Goal: Task Accomplishment & Management: Use online tool/utility

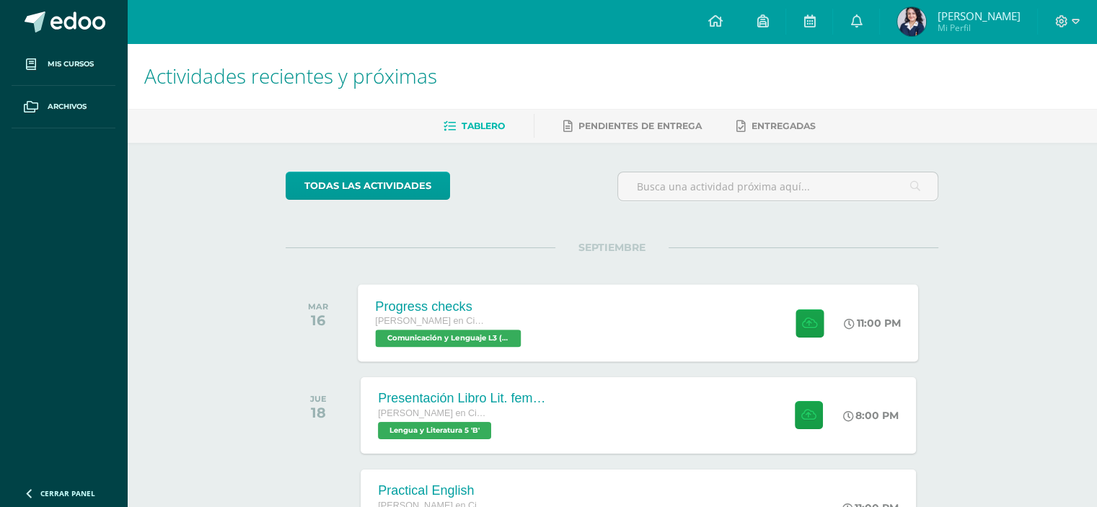
click at [616, 351] on div "Progress checks [PERSON_NAME] en Ciencias y Letras Comunicación y Lenguaje L3 (…" at bounding box center [638, 322] width 560 height 77
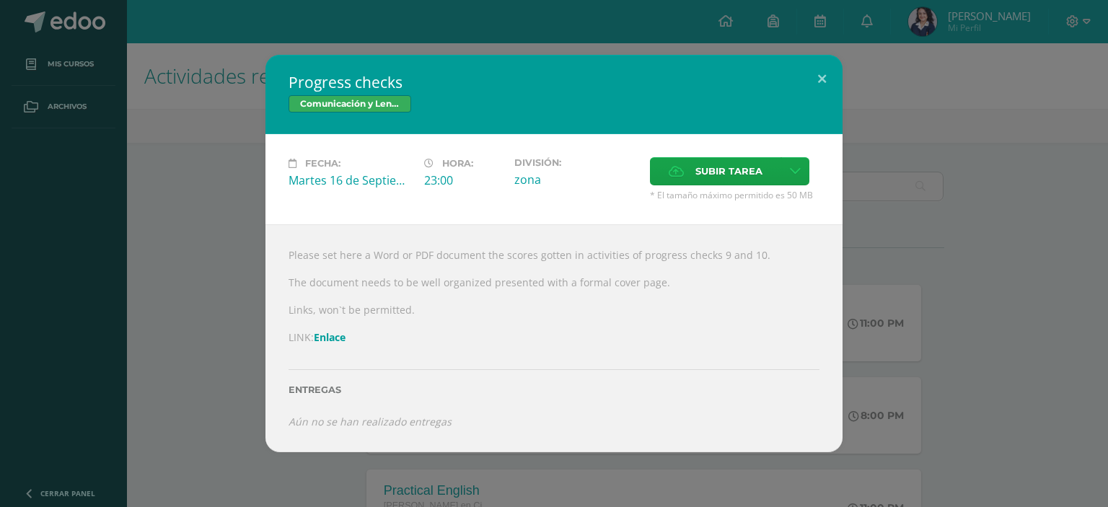
click at [323, 337] on link "Enlace" at bounding box center [330, 337] width 32 height 14
click at [827, 75] on button at bounding box center [821, 79] width 41 height 49
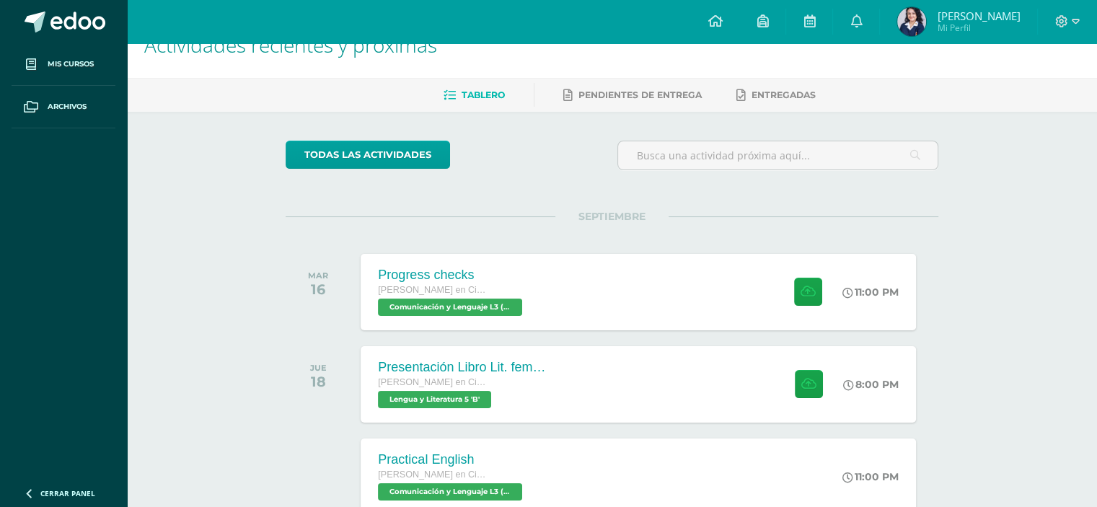
scroll to position [38, 0]
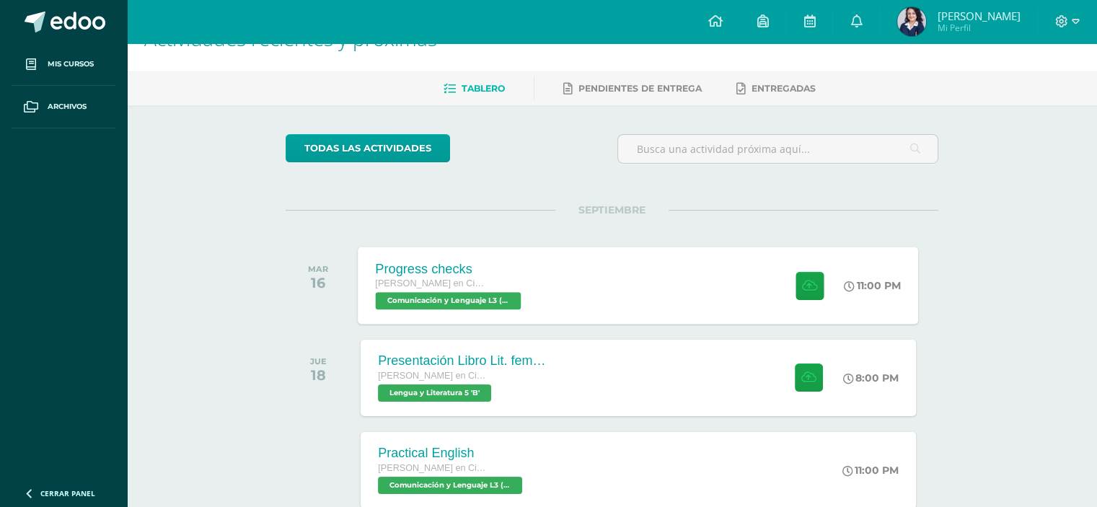
click at [580, 252] on div "Progress checks [PERSON_NAME] en Ciencias y Letras Comunicación y Lenguaje L3 (…" at bounding box center [638, 285] width 560 height 77
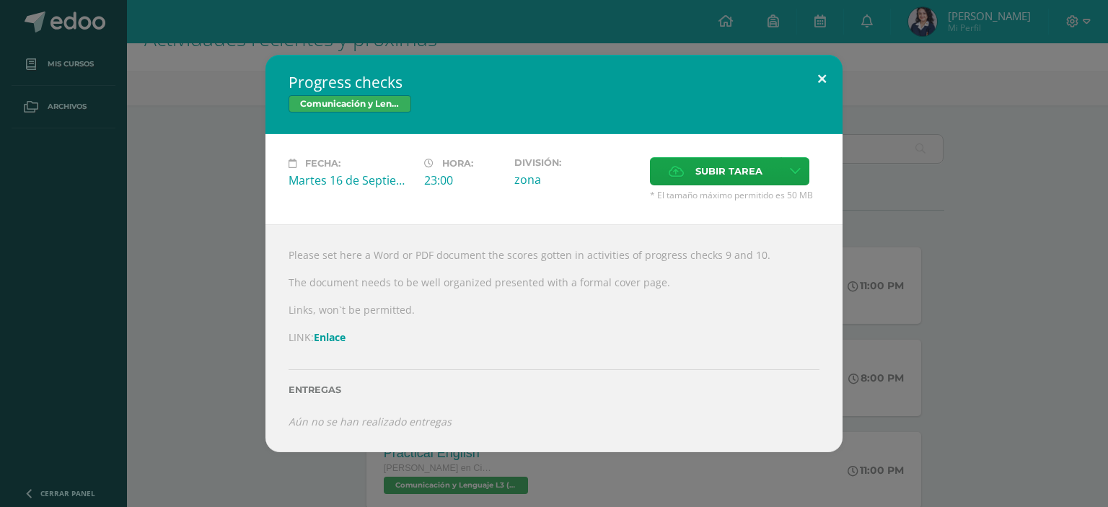
click at [815, 76] on button at bounding box center [821, 79] width 41 height 49
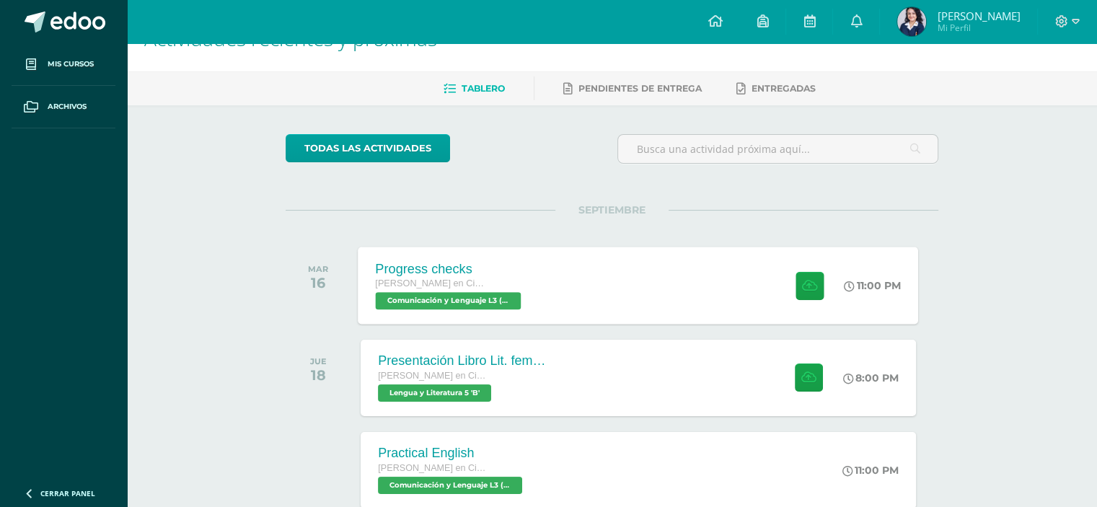
click at [672, 290] on div "Progress checks [PERSON_NAME] en Ciencias y Letras Comunicación y Lenguaje L3 (…" at bounding box center [638, 285] width 560 height 77
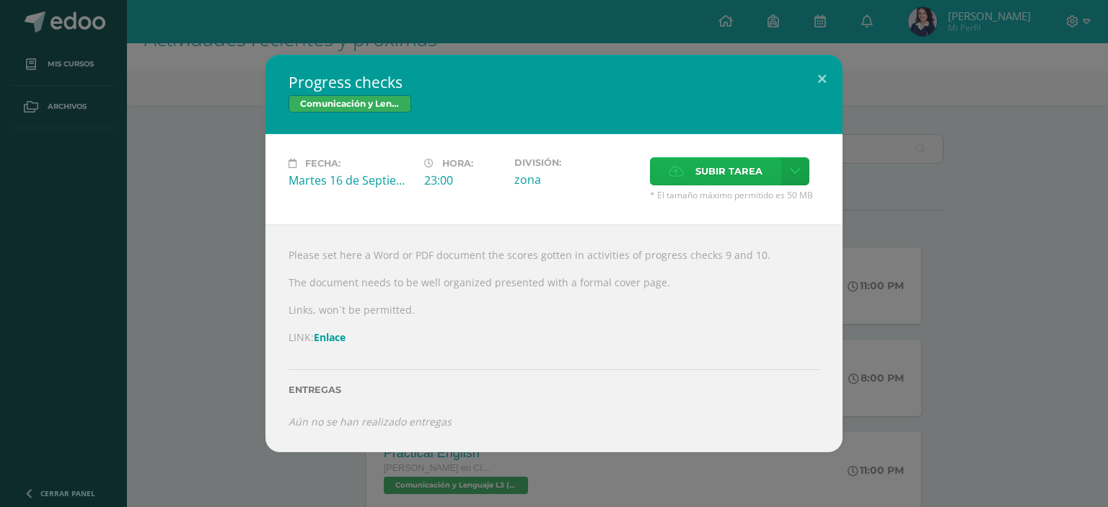
click at [701, 169] on span "Subir tarea" at bounding box center [728, 171] width 67 height 27
click at [0, 0] on input "Subir tarea" at bounding box center [0, 0] width 0 height 0
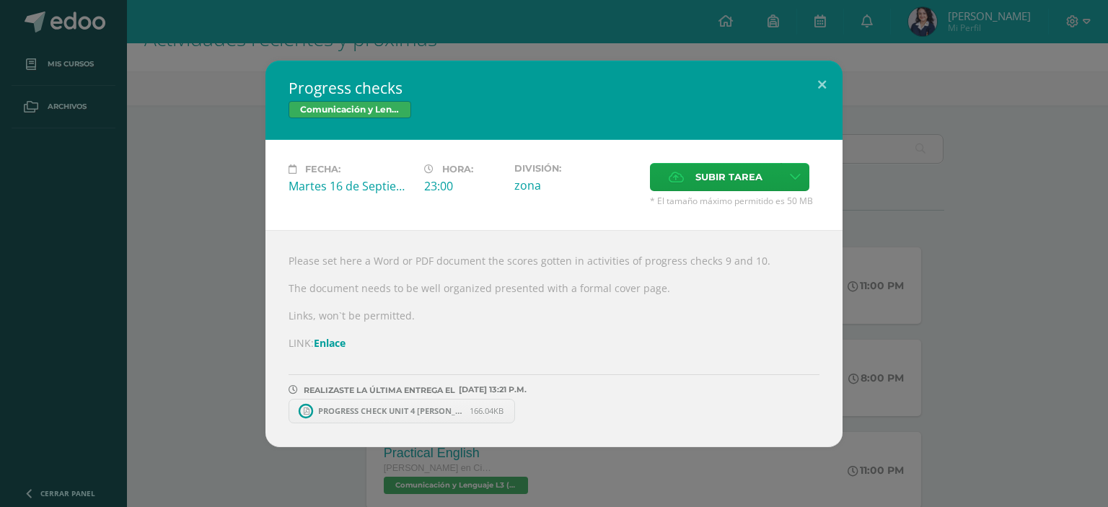
click at [361, 406] on span "PROGRESS CHECK UNIT 4 [PERSON_NAME].pdf" at bounding box center [390, 410] width 159 height 11
click at [824, 82] on button at bounding box center [821, 85] width 41 height 49
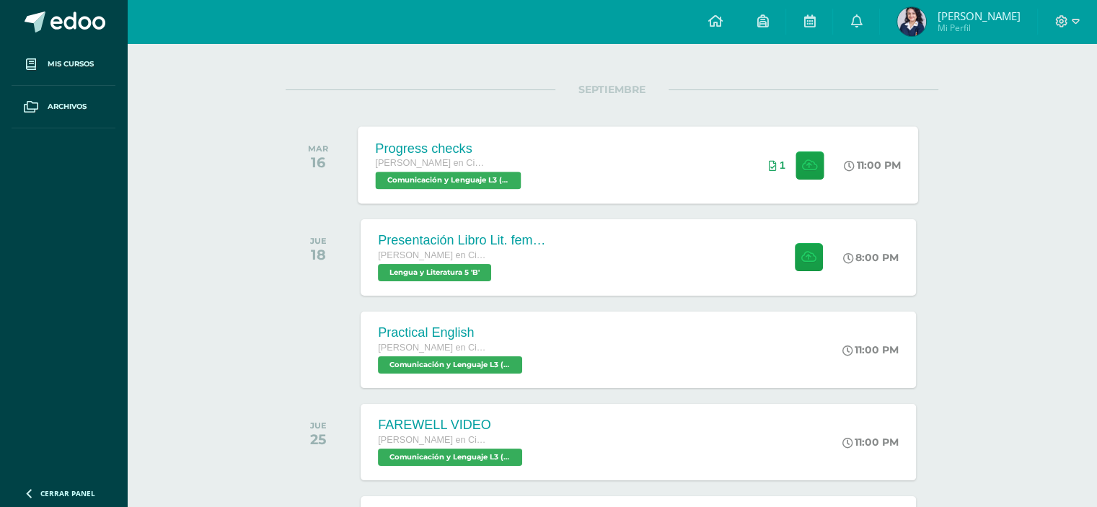
scroll to position [305, 0]
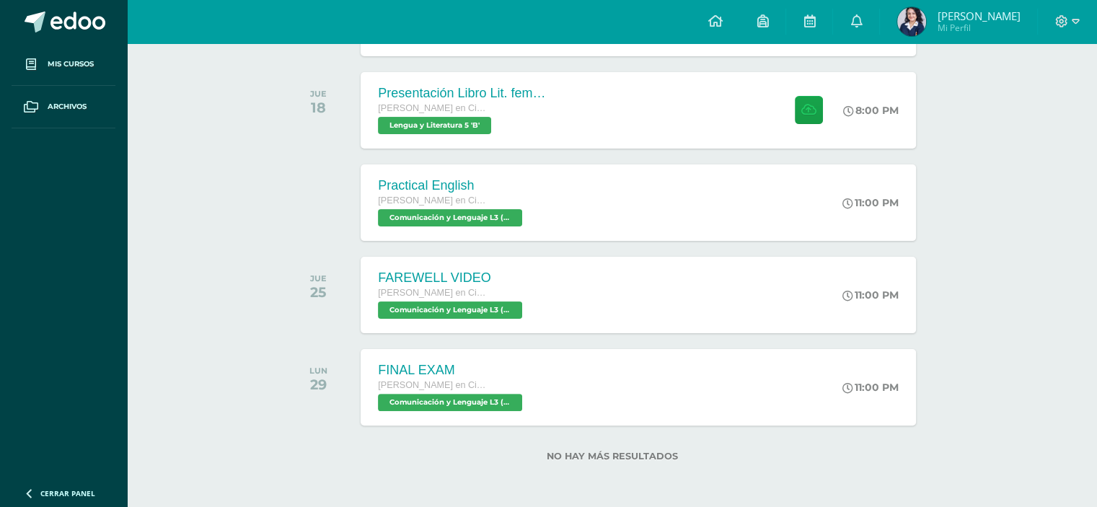
click at [151, 337] on div "Actividades recientes y próximas Tablero Pendientes de entrega Entregadas todas…" at bounding box center [612, 123] width 970 height 770
